Goal: Transaction & Acquisition: Purchase product/service

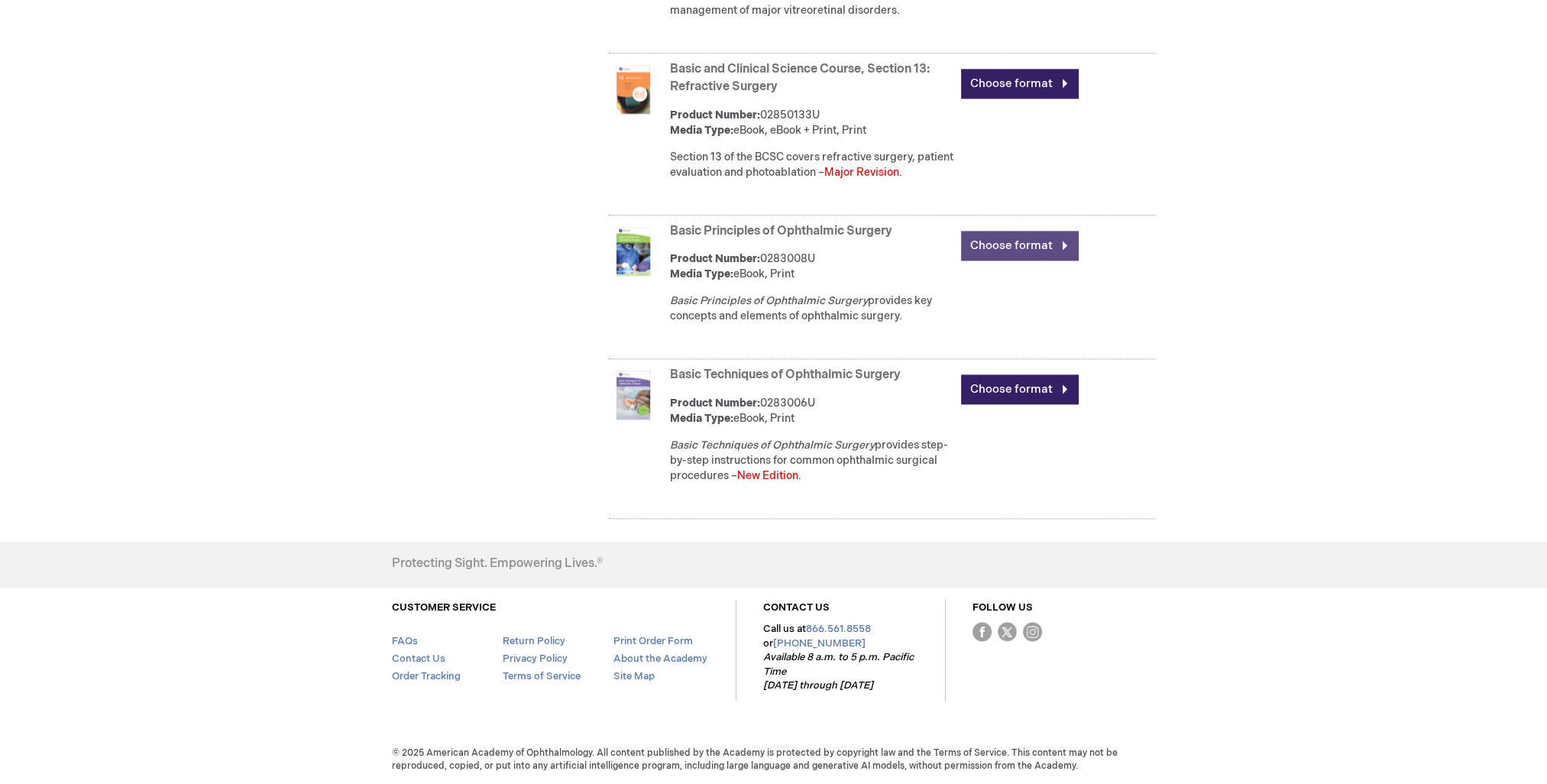
click at [996, 255] on link "Choose format" at bounding box center [1019, 245] width 118 height 30
click at [990, 241] on link "Choose format" at bounding box center [1019, 245] width 118 height 30
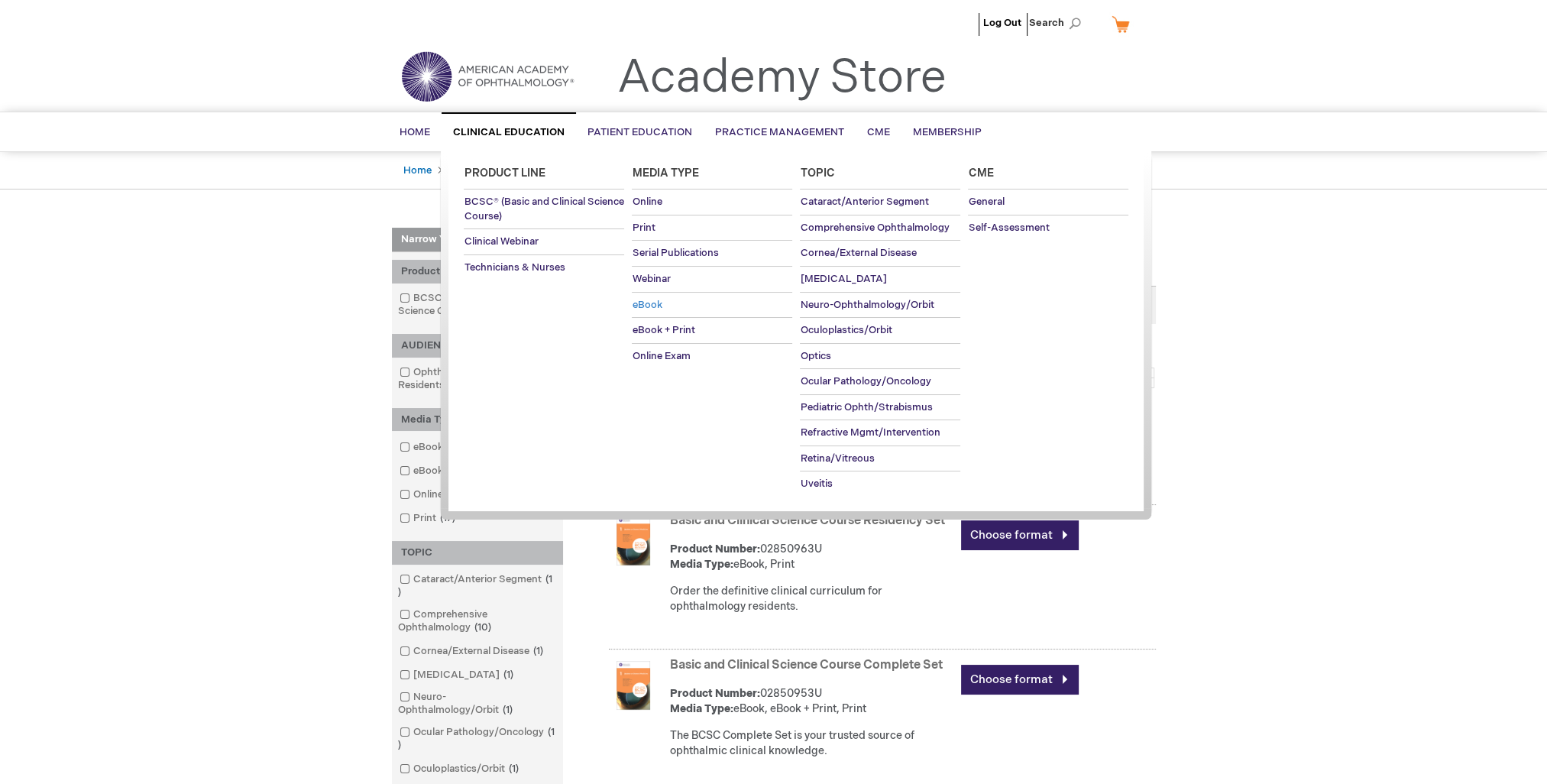
click at [647, 305] on span "eBook" at bounding box center [646, 305] width 30 height 12
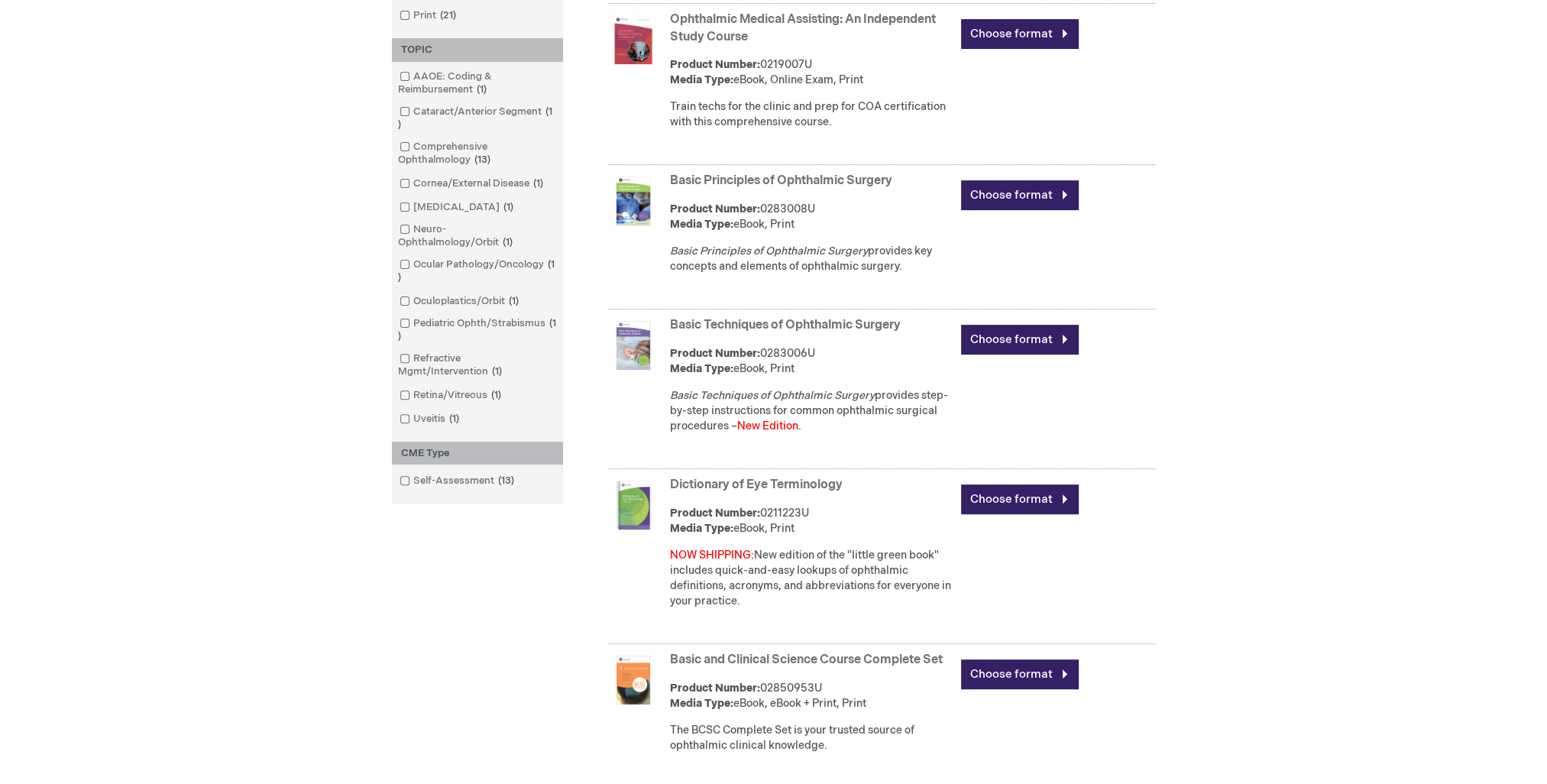
scroll to position [582, 0]
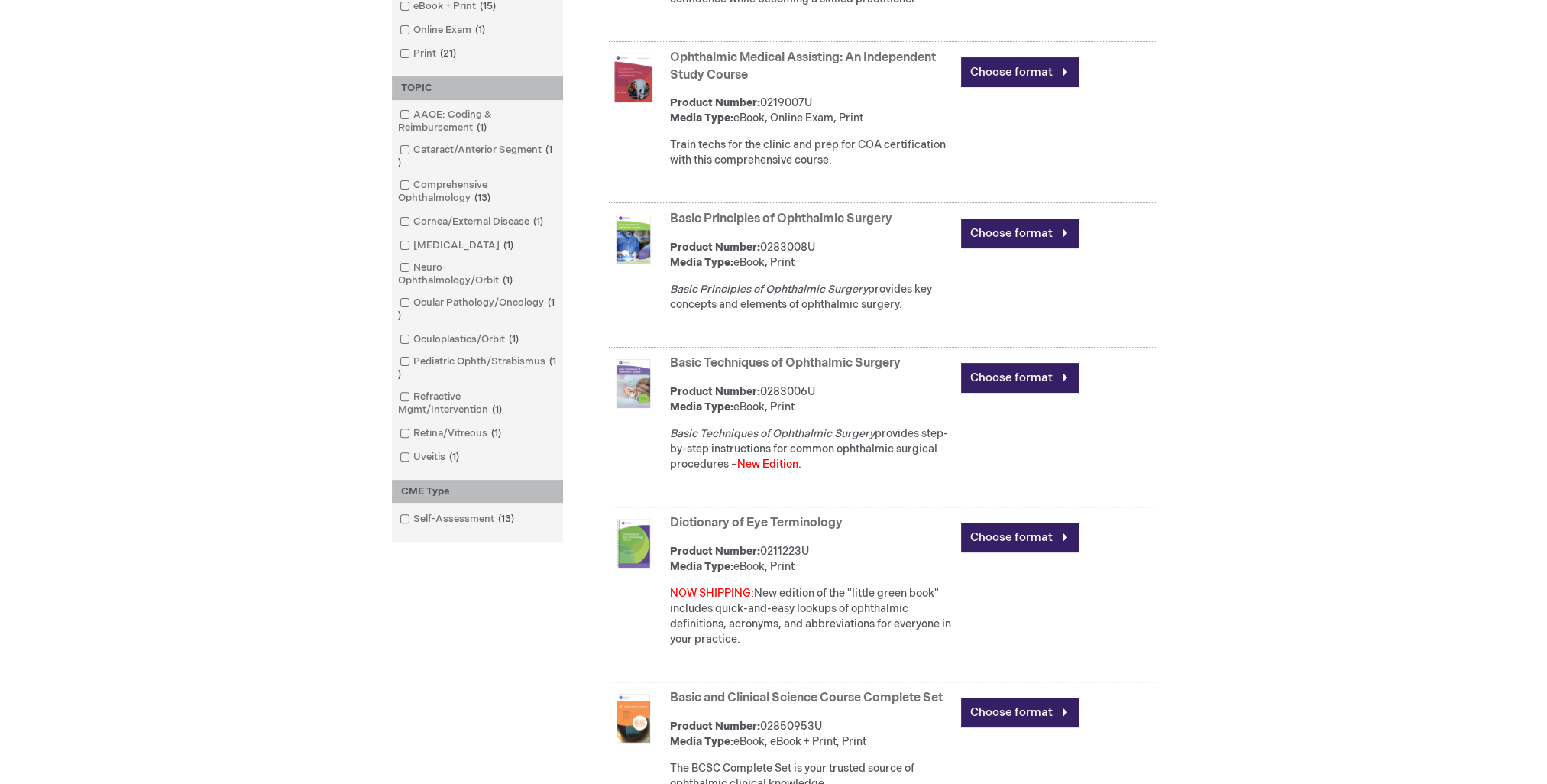
click at [701, 362] on link "Basic Techniques of Ophthalmic Surgery" at bounding box center [786, 363] width 230 height 15
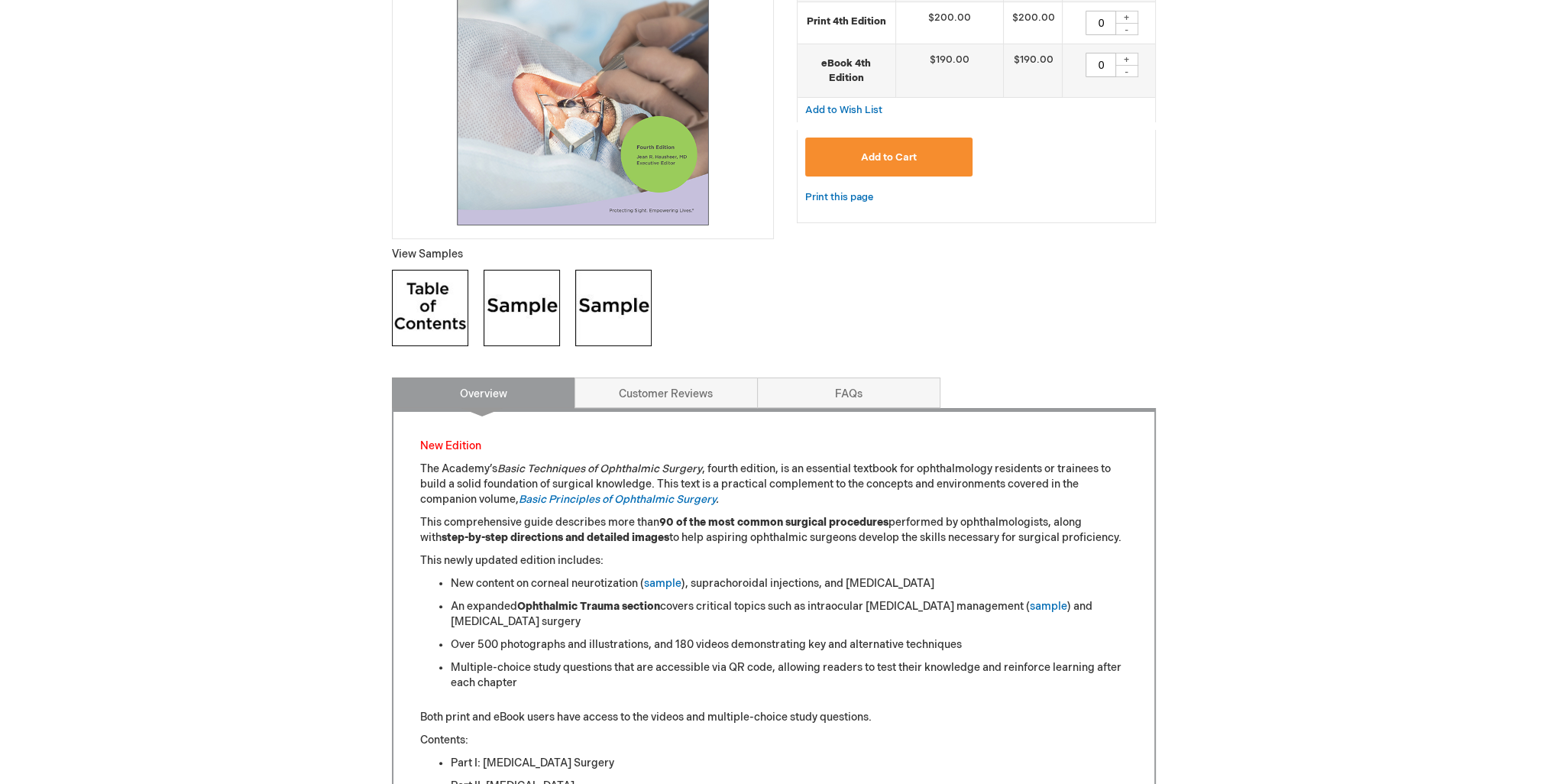
scroll to position [382, 0]
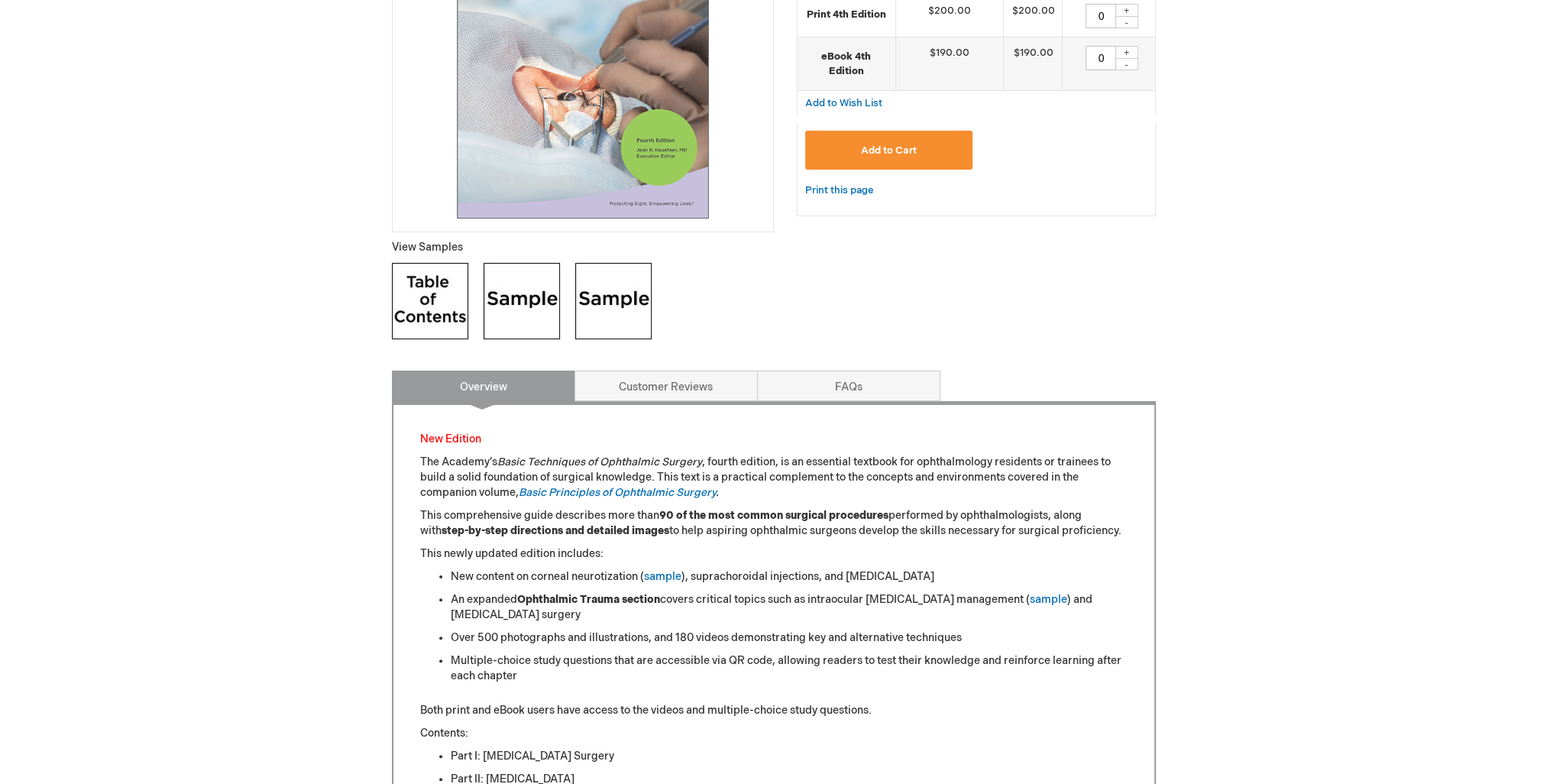
click at [519, 301] on img at bounding box center [522, 301] width 76 height 76
drag, startPoint x: 719, startPoint y: 491, endPoint x: 522, endPoint y: 490, distance: 197.0
click at [522, 490] on em "Basic Principles of Ophthalmic Surgery ." at bounding box center [618, 492] width 200 height 13
copy em "Basic Principles of Ophthalmic Surgery ."
click at [248, 543] on div "Log Out Search My Cart CLOSE RECENTLY ADDED ITEM(S) Close There are no items in…" at bounding box center [773, 639] width 1547 height 2044
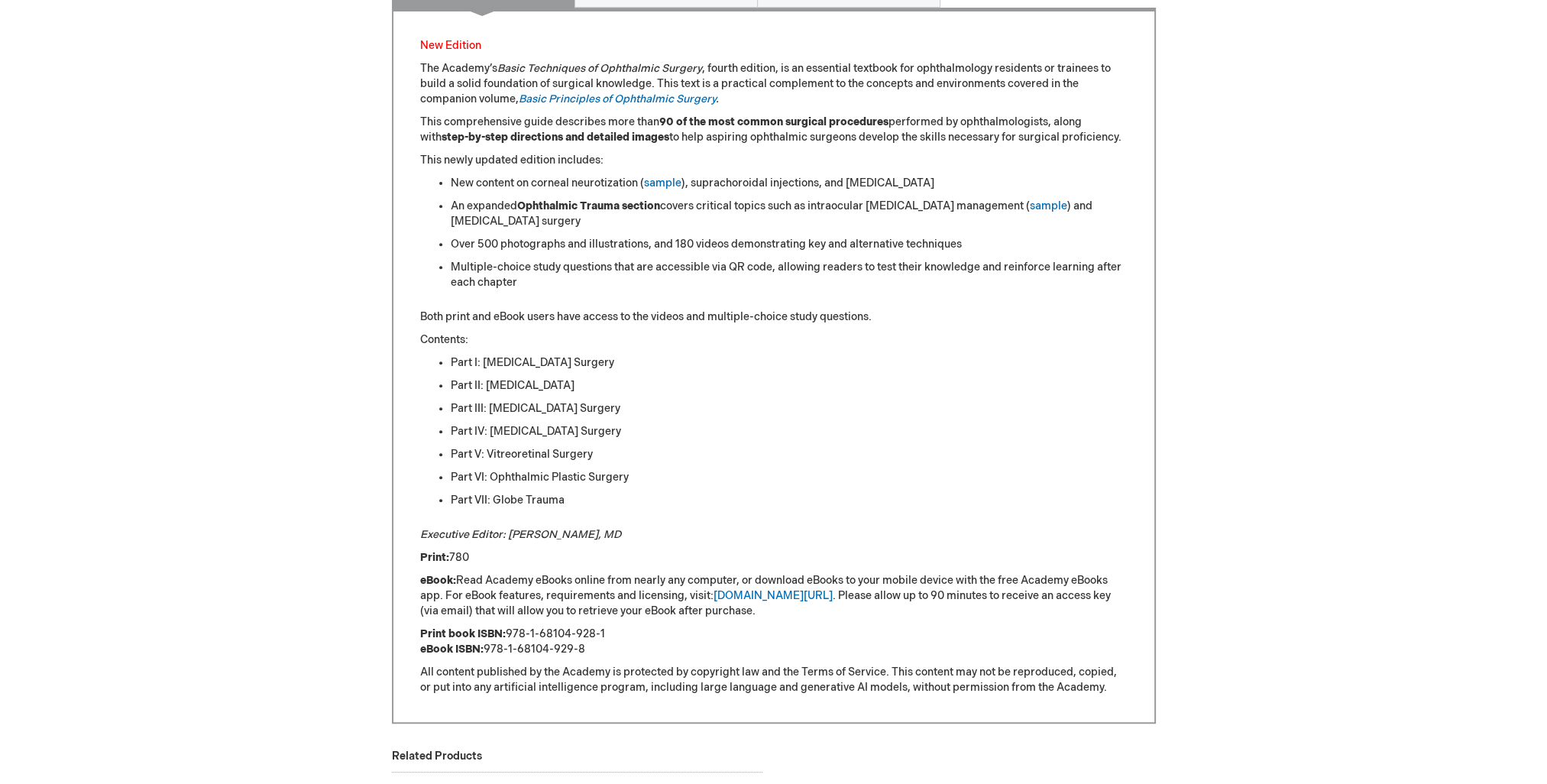
scroll to position [1070, 0]
